Goal: Information Seeking & Learning: Learn about a topic

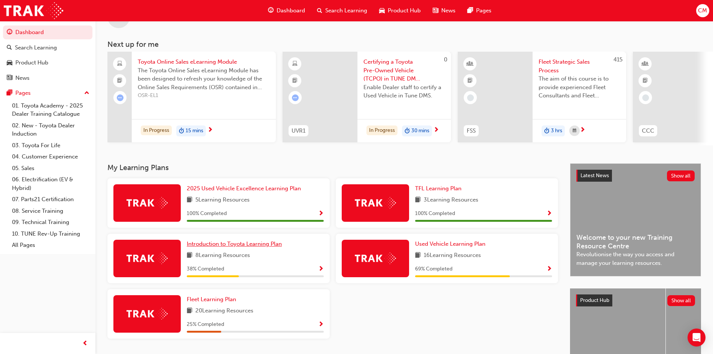
scroll to position [37, 0]
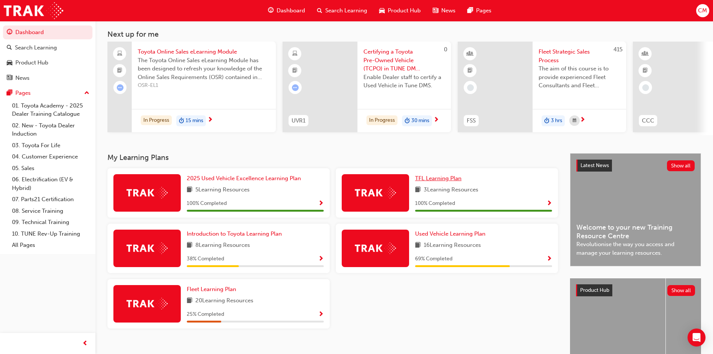
click at [424, 180] on span "TFL Learning Plan" at bounding box center [438, 178] width 46 height 7
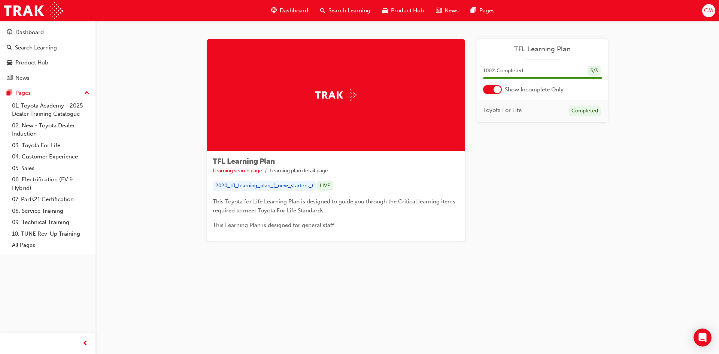
click at [278, 188] on div "2020_tfl_learning_plan_(_new_starters_)" at bounding box center [264, 186] width 103 height 10
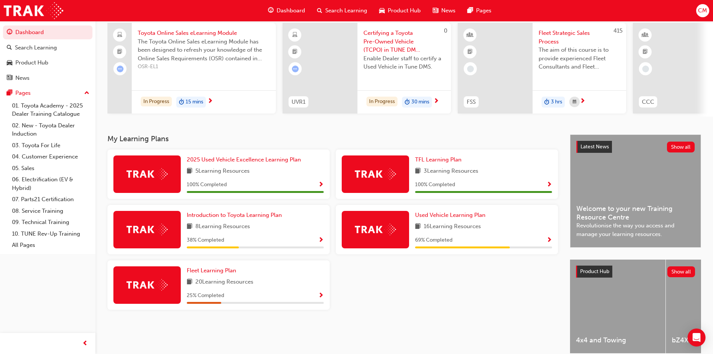
scroll to position [94, 0]
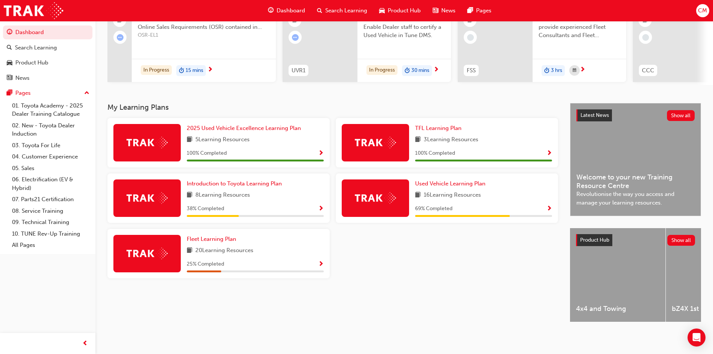
click at [549, 206] on span "Show Progress" at bounding box center [550, 209] width 6 height 7
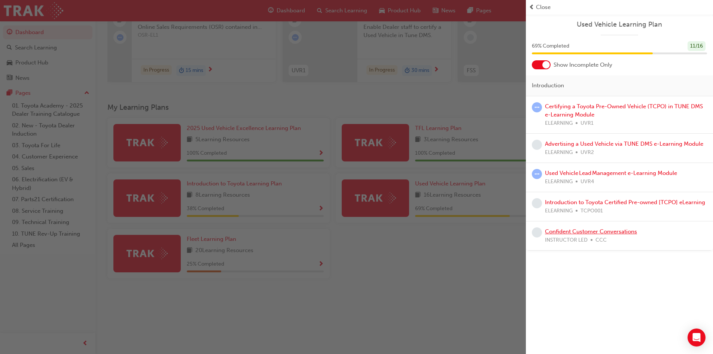
click at [583, 231] on link "Confident Customer Conversations" at bounding box center [591, 231] width 92 height 7
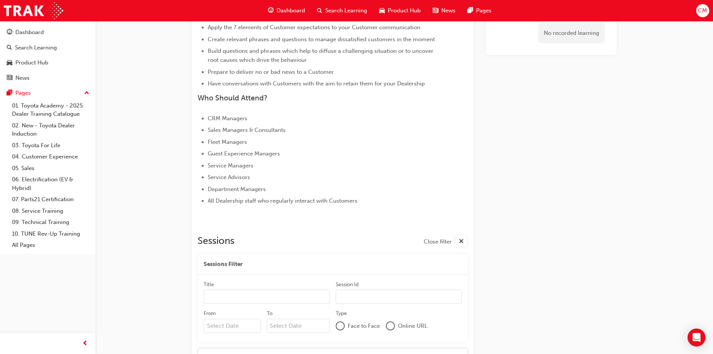
scroll to position [258, 0]
